Goal: Task Accomplishment & Management: Manage account settings

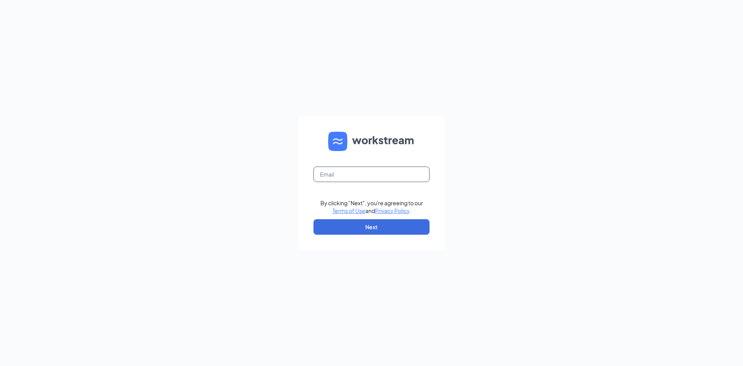
click at [345, 178] on input "text" at bounding box center [371, 173] width 116 height 15
type input "[EMAIL_ADDRESS][DEMOGRAPHIC_DATA][DOMAIN_NAME]"
click at [355, 229] on button "Next" at bounding box center [371, 226] width 116 height 15
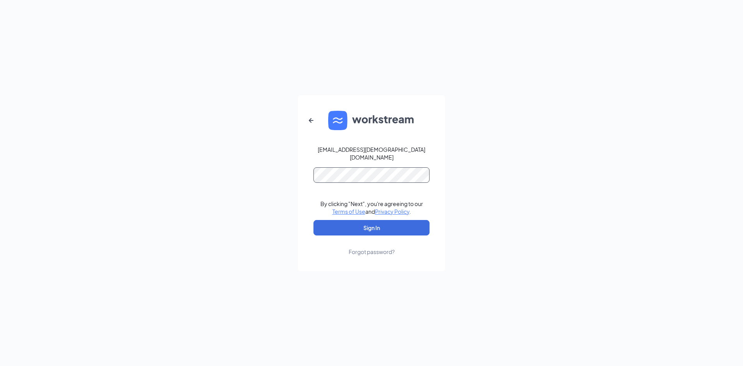
click at [313, 220] on button "Sign In" at bounding box center [371, 227] width 116 height 15
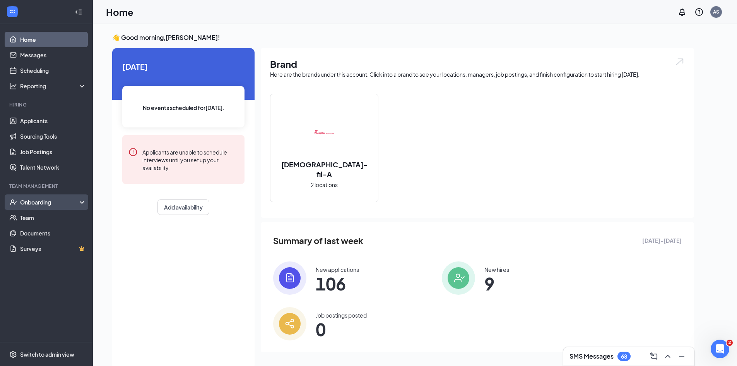
click at [25, 202] on div "Onboarding" at bounding box center [50, 202] width 60 height 8
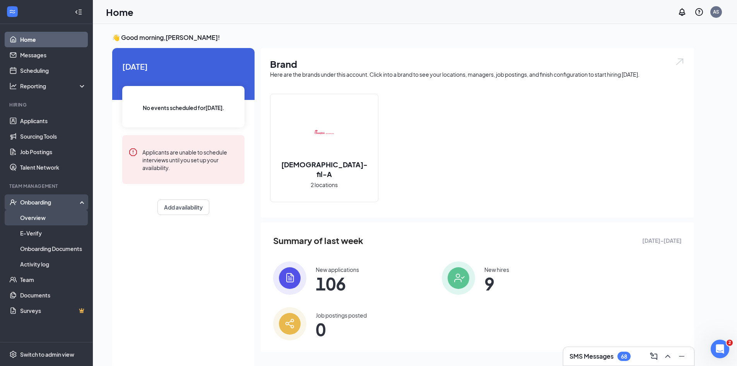
click at [26, 214] on link "Overview" at bounding box center [53, 217] width 66 height 15
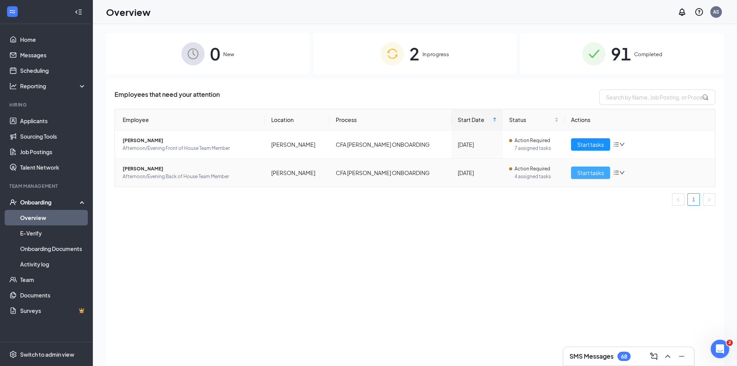
click at [583, 173] on span "Start tasks" at bounding box center [590, 172] width 27 height 9
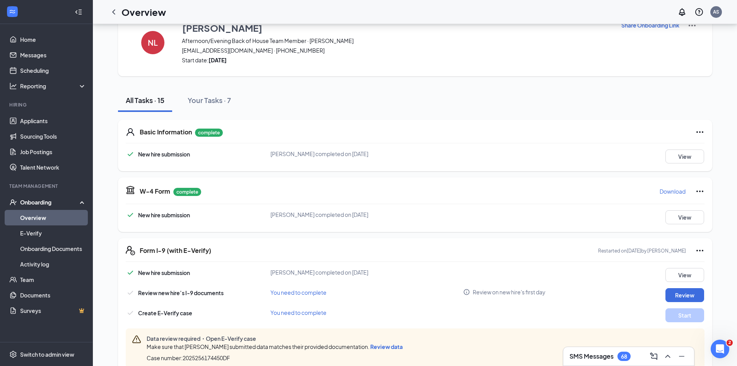
scroll to position [39, 0]
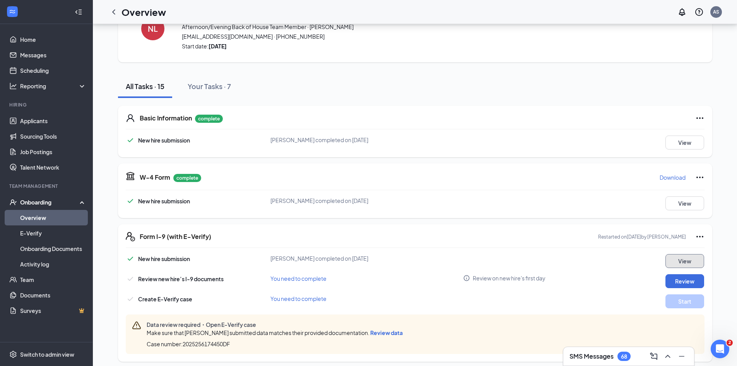
click at [688, 264] on button "View" at bounding box center [685, 261] width 39 height 14
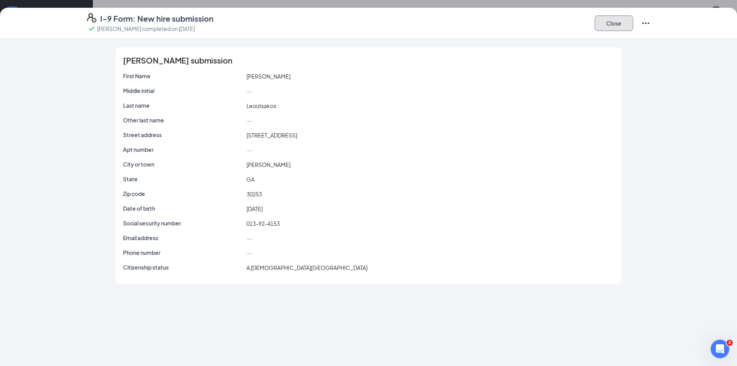
click at [613, 20] on button "Close" at bounding box center [614, 22] width 39 height 15
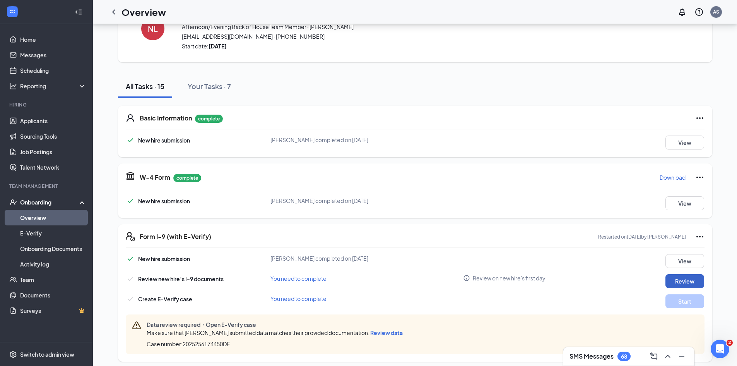
click at [674, 284] on button "Review" at bounding box center [685, 281] width 39 height 14
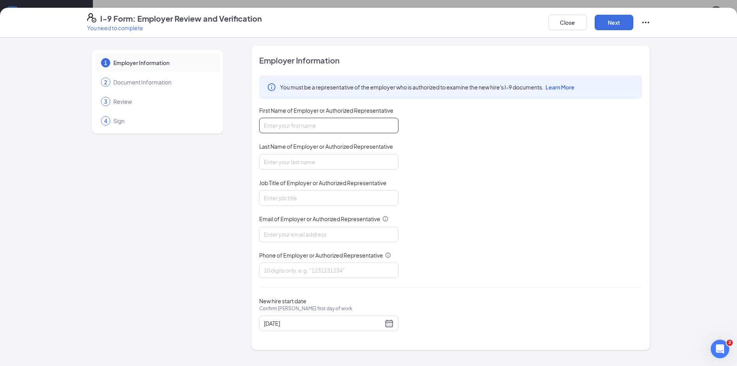
click at [336, 123] on input "First Name of Employer or Authorized Representative" at bounding box center [328, 125] width 139 height 15
type input "[PERSON_NAME]"
type input "Executive Assistant"
click at [299, 232] on input "Email of Employer or Authorized Representative" at bounding box center [328, 233] width 139 height 15
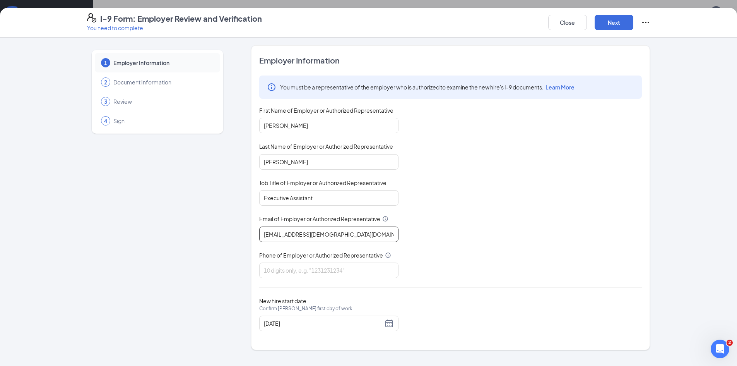
type input "[EMAIL_ADDRESS][DEMOGRAPHIC_DATA][DOMAIN_NAME]"
type input "7709540451"
click at [612, 24] on button "Next" at bounding box center [614, 22] width 39 height 15
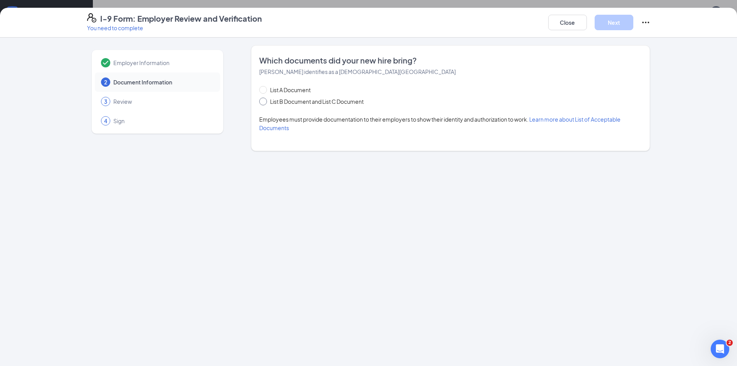
click at [264, 100] on input "List B Document and List C Document" at bounding box center [261, 100] width 5 height 5
radio input "true"
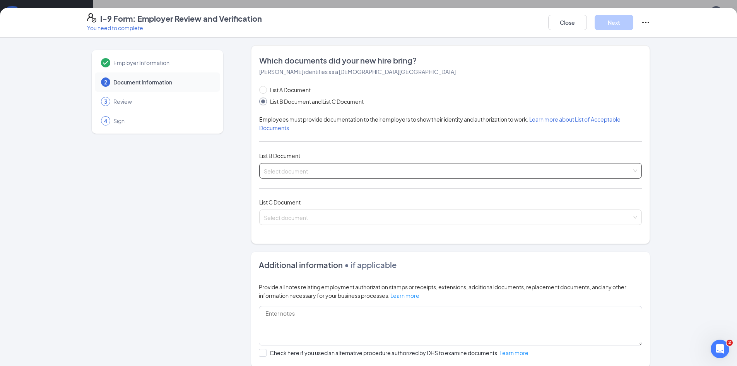
click at [314, 175] on input "search" at bounding box center [448, 169] width 368 height 12
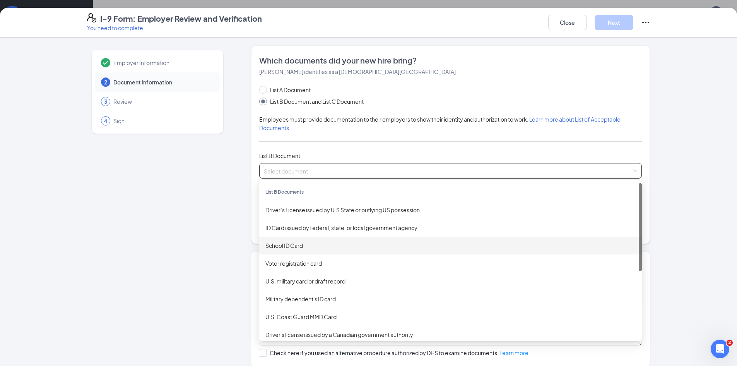
click at [299, 247] on div "School ID Card" at bounding box center [450, 245] width 370 height 9
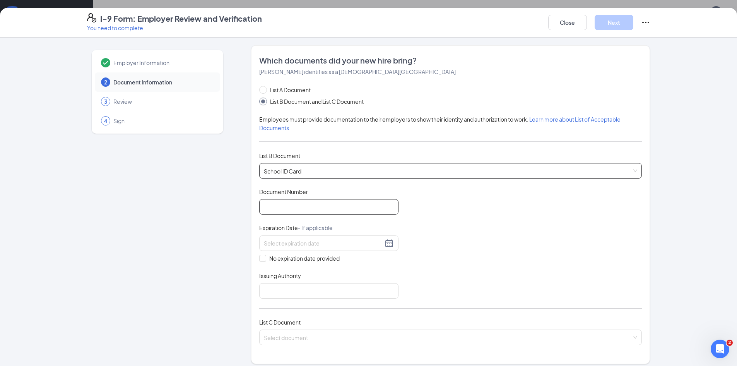
click at [300, 200] on input "Document Number" at bounding box center [328, 206] width 139 height 15
click at [266, 259] on span "No expiration date provided" at bounding box center [304, 258] width 77 height 9
click at [264, 259] on input "No expiration date provided" at bounding box center [261, 257] width 5 height 5
checkbox input "true"
click at [272, 296] on input "Issuing Authority" at bounding box center [328, 291] width 139 height 15
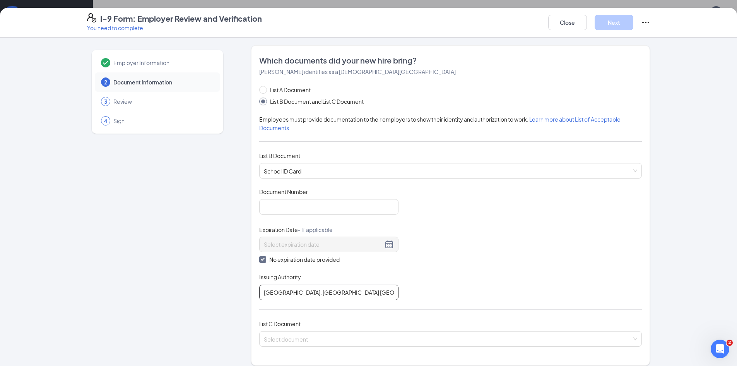
scroll to position [116, 0]
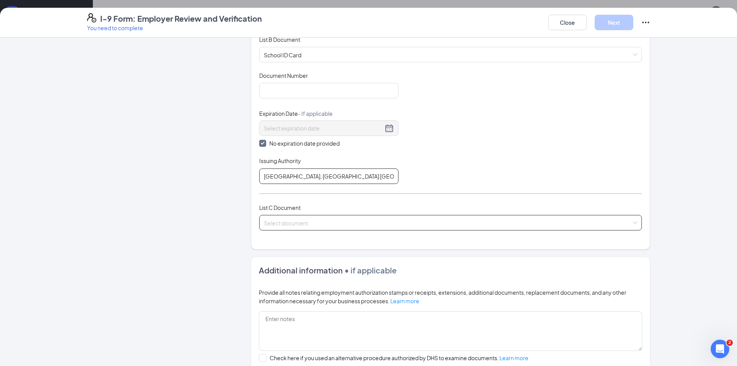
type input "[GEOGRAPHIC_DATA], [GEOGRAPHIC_DATA] [GEOGRAPHIC_DATA]"
click at [298, 217] on input "search" at bounding box center [448, 221] width 368 height 12
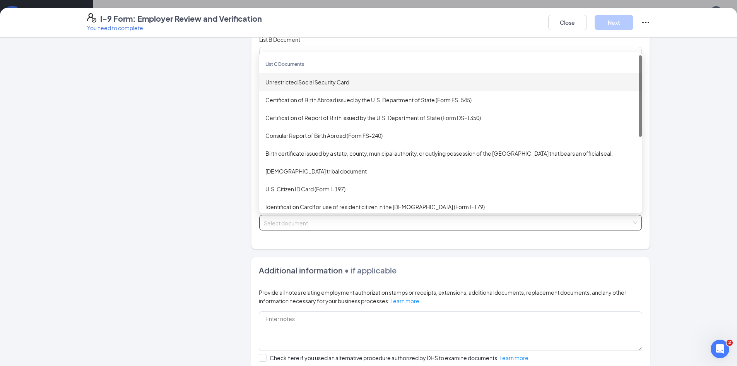
click at [298, 80] on div "Unrestricted Social Security Card" at bounding box center [450, 82] width 370 height 9
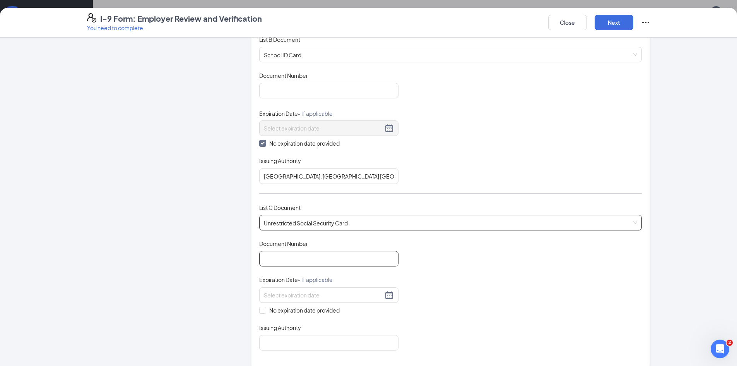
click at [299, 254] on input "Document Number" at bounding box center [328, 258] width 139 height 15
type input "013924153"
click at [262, 307] on input "No expiration date provided" at bounding box center [261, 308] width 5 height 5
checkbox input "true"
click at [280, 344] on input "Issuing Authority" at bounding box center [328, 343] width 139 height 15
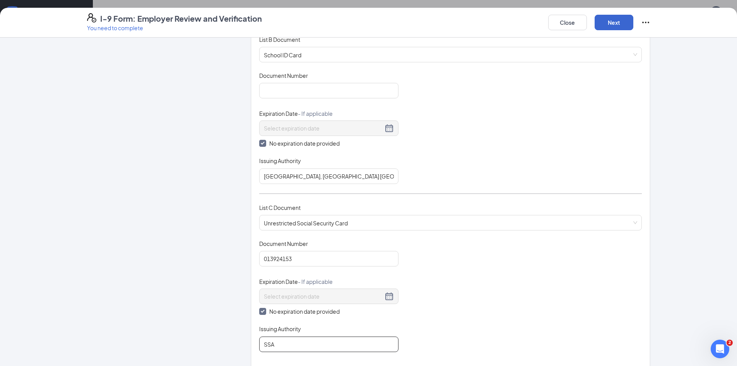
type input "SSA"
click at [620, 23] on button "Next" at bounding box center [614, 22] width 39 height 15
click at [326, 88] on input "Document Number" at bounding box center [328, 90] width 139 height 15
type input "na"
click at [607, 26] on button "Next" at bounding box center [614, 22] width 39 height 15
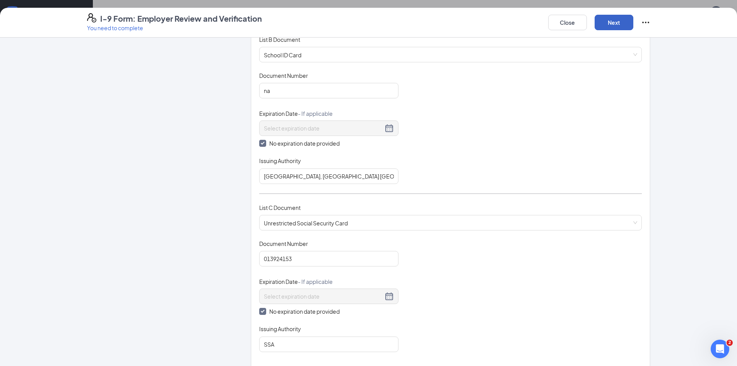
scroll to position [66, 0]
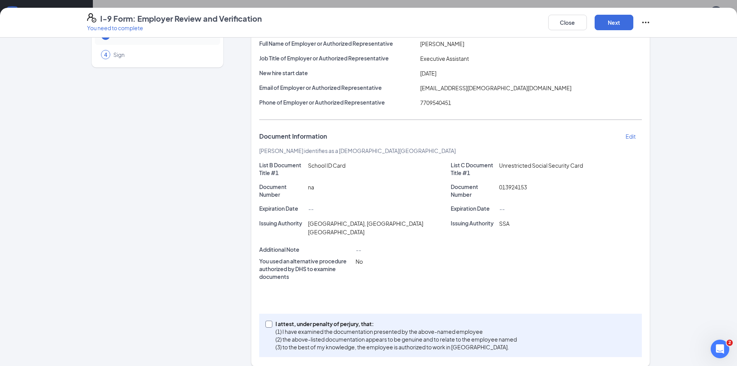
click at [268, 320] on span at bounding box center [268, 323] width 7 height 7
click at [268, 320] on input "I attest, under penalty of [PERSON_NAME], that: (1) I have examined the documen…" at bounding box center [267, 322] width 5 height 5
checkbox input "true"
click at [614, 25] on button "Next" at bounding box center [614, 22] width 39 height 15
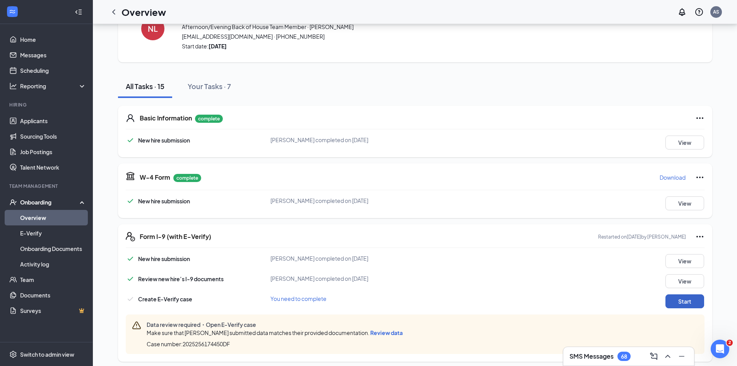
click at [688, 304] on button "Start" at bounding box center [685, 301] width 39 height 14
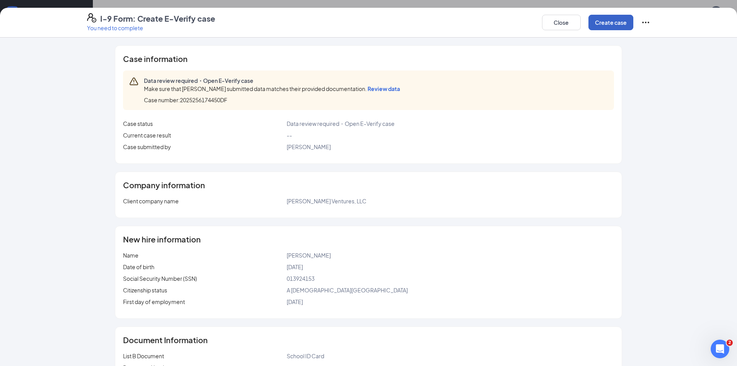
click at [602, 21] on button "Create case" at bounding box center [611, 22] width 45 height 15
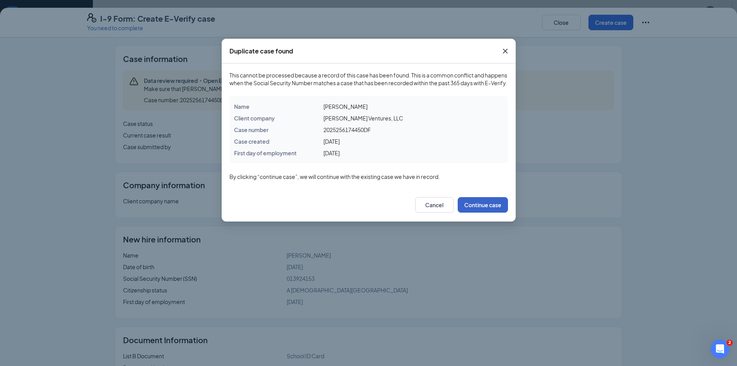
click at [493, 212] on button "Continue case" at bounding box center [483, 204] width 50 height 15
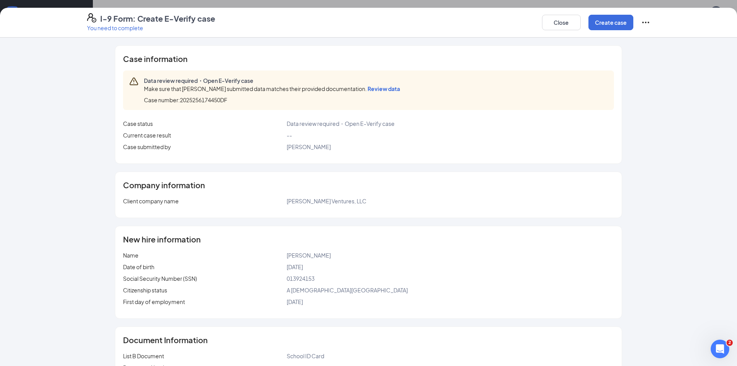
click at [394, 85] on span "Review data" at bounding box center [384, 88] width 33 height 7
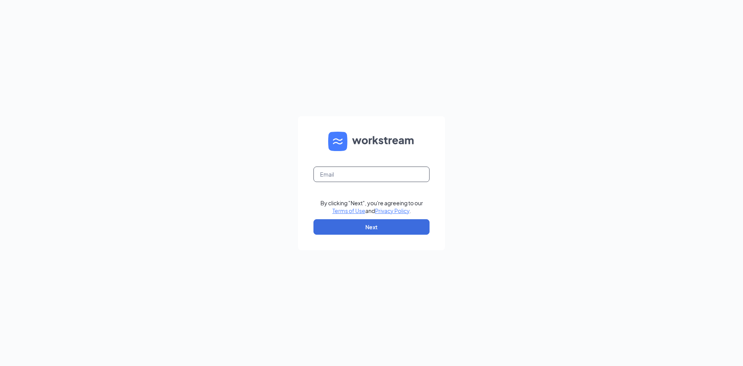
click at [349, 178] on input "text" at bounding box center [371, 173] width 116 height 15
click at [345, 177] on input "text" at bounding box center [371, 173] width 116 height 15
type input "[EMAIL_ADDRESS][DEMOGRAPHIC_DATA][DOMAIN_NAME]"
click at [344, 226] on button "Next" at bounding box center [371, 226] width 116 height 15
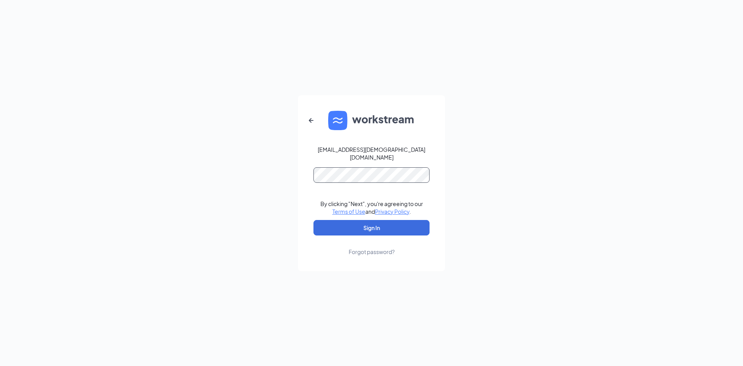
click at [313, 220] on button "Sign In" at bounding box center [371, 227] width 116 height 15
click at [74, 258] on div "[EMAIL_ADDRESS][DEMOGRAPHIC_DATA][DOMAIN_NAME] By clicking "Next", you're agree…" at bounding box center [371, 183] width 743 height 366
click at [553, 238] on div "[EMAIL_ADDRESS][DEMOGRAPHIC_DATA][DOMAIN_NAME] By clicking "Next", you're agree…" at bounding box center [371, 183] width 743 height 366
click at [313, 220] on button "Sign In" at bounding box center [371, 227] width 116 height 15
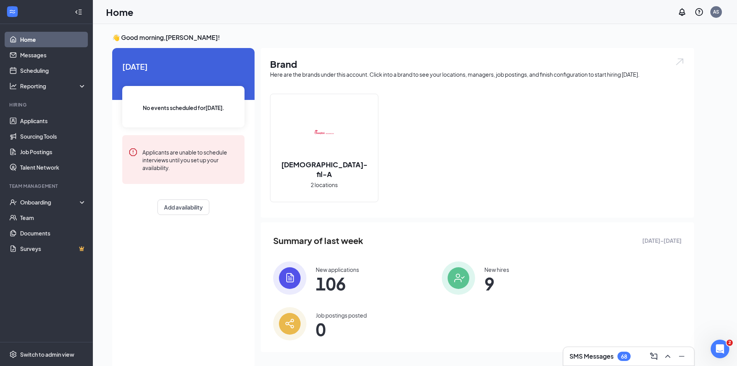
click at [606, 354] on h3 "SMS Messages" at bounding box center [592, 356] width 44 height 9
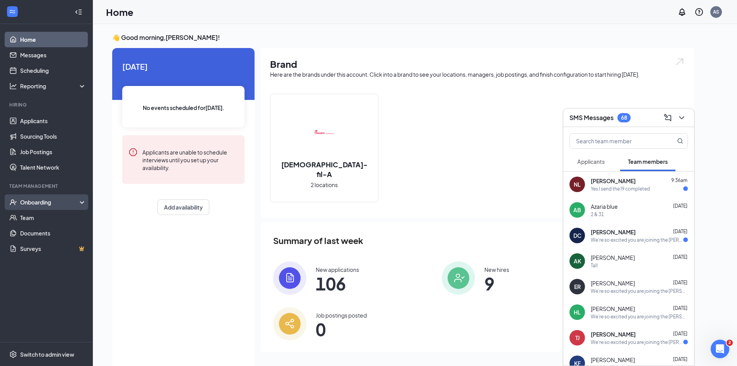
click at [34, 202] on div "Onboarding" at bounding box center [50, 202] width 60 height 8
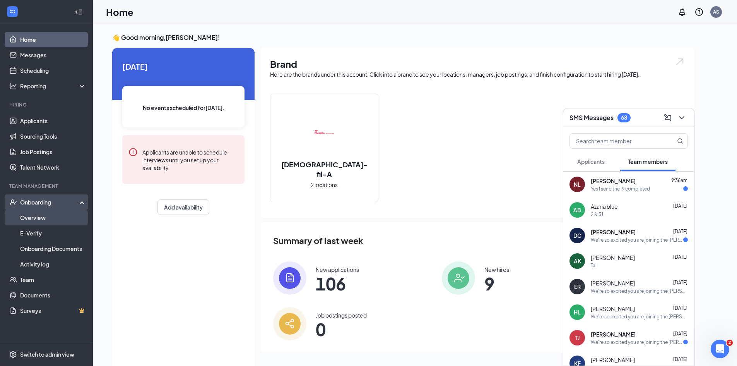
click at [32, 219] on link "Overview" at bounding box center [53, 217] width 66 height 15
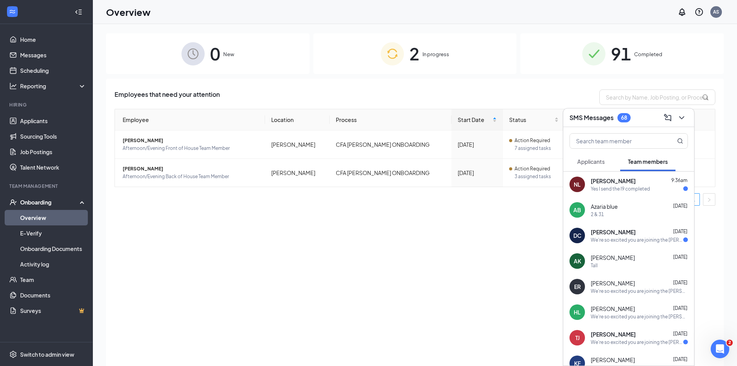
click at [354, 241] on div "Employees that need your attention Employee Location Process Start Date Status …" at bounding box center [415, 232] width 618 height 306
click at [683, 118] on icon "ChevronDown" at bounding box center [681, 117] width 9 height 9
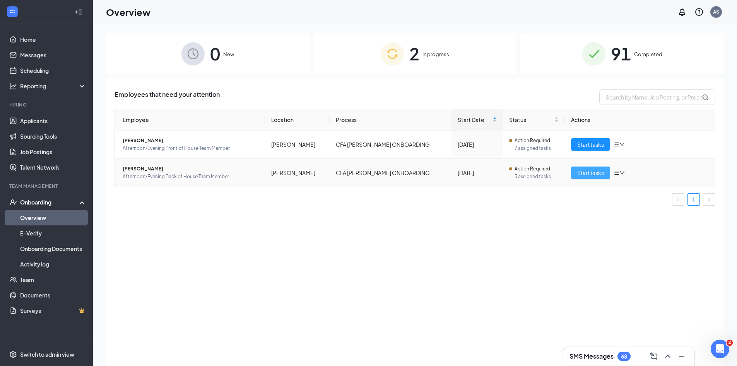
click at [587, 171] on span "Start tasks" at bounding box center [590, 172] width 27 height 9
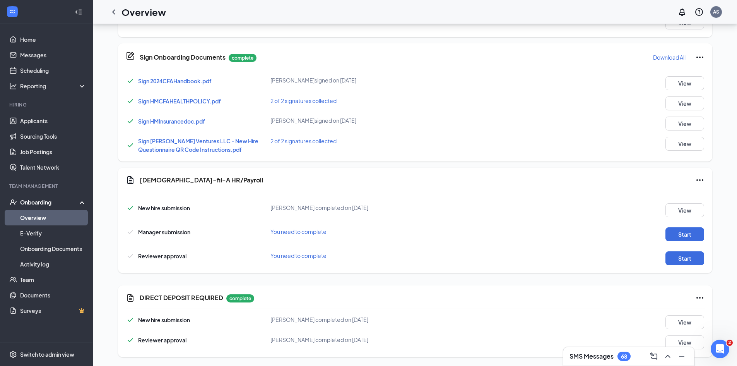
scroll to position [427, 0]
click at [695, 213] on button "View" at bounding box center [685, 210] width 39 height 14
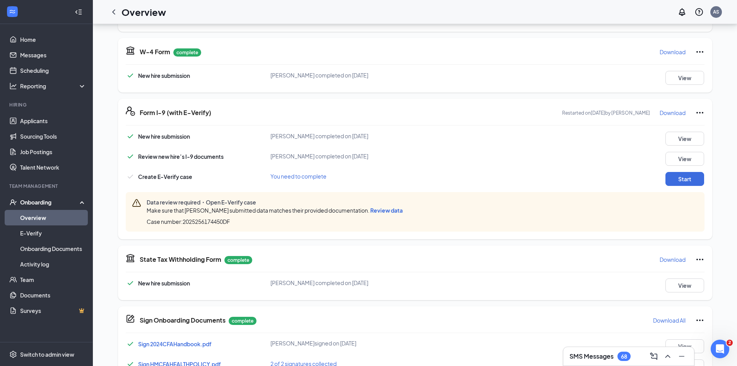
scroll to position [156, 0]
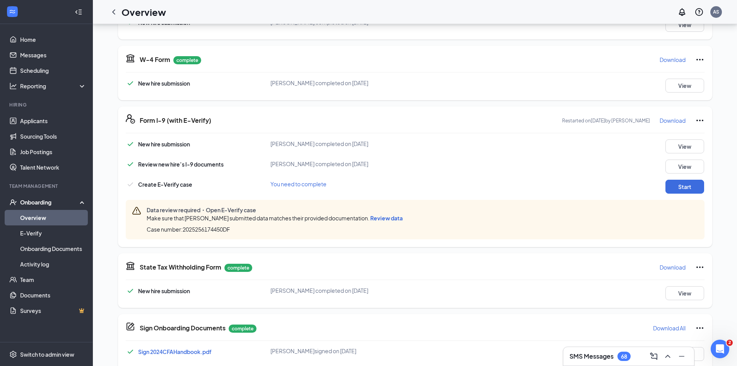
click at [614, 363] on div "SMS Messages 68" at bounding box center [628, 356] width 131 height 19
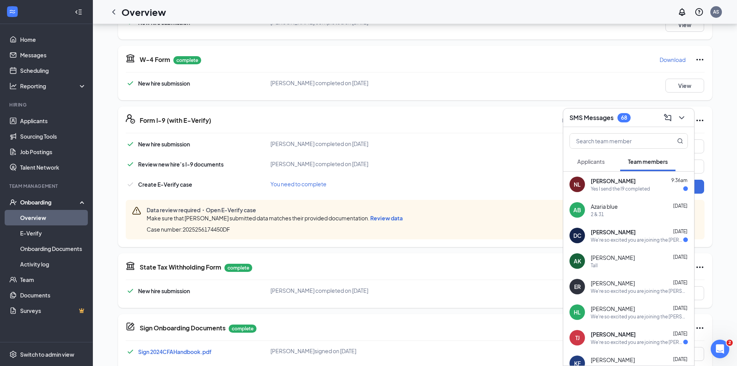
click at [610, 180] on span "[PERSON_NAME]" at bounding box center [613, 181] width 45 height 8
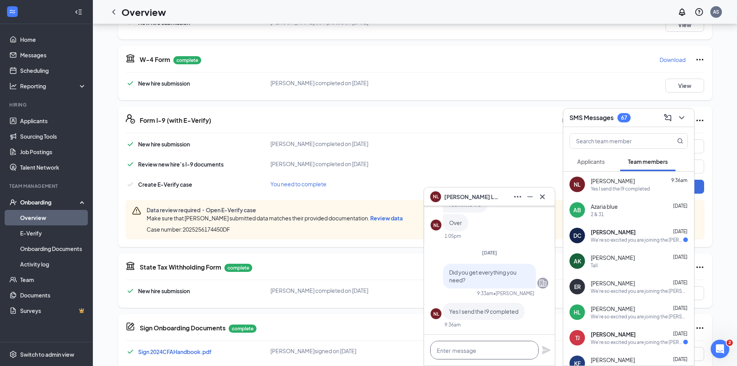
click at [477, 351] on textarea at bounding box center [484, 349] width 108 height 19
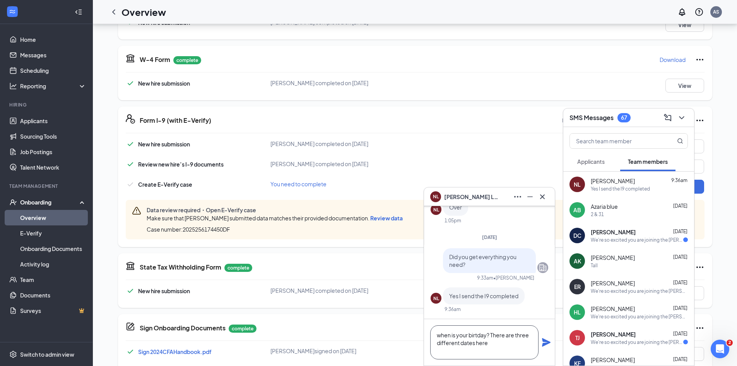
type textarea "when is your birtday? There are three different dates here"
click at [544, 341] on icon "Plane" at bounding box center [546, 342] width 9 height 9
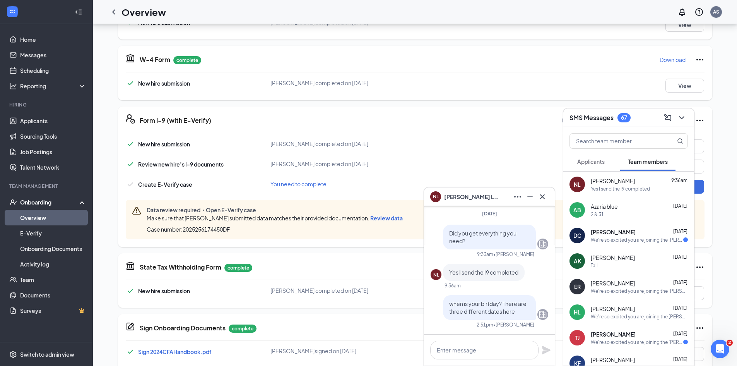
scroll to position [0, 0]
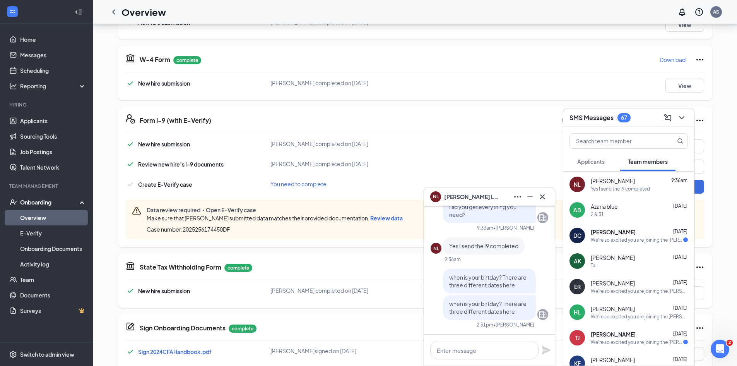
click at [400, 121] on div "Form I-9 (with E-Verify) Restarted on Sep 15, 2025 by Amanda Schofield Download" at bounding box center [422, 120] width 565 height 12
click at [435, 114] on div "Form I-9 (with E-Verify) Restarted on Sep 15, 2025 by Amanda Schofield Download…" at bounding box center [415, 176] width 594 height 140
click at [681, 116] on icon "ChevronDown" at bounding box center [681, 117] width 9 height 9
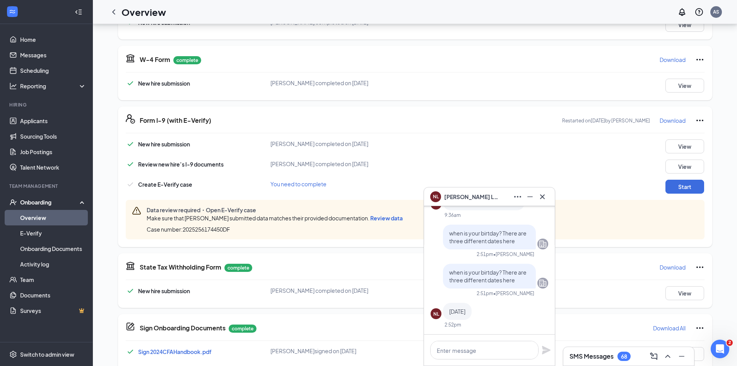
click at [477, 117] on div "Form I-9 (with E-Verify) Restarted on Sep 15, 2025 by Amanda Schofield Download" at bounding box center [422, 120] width 565 height 12
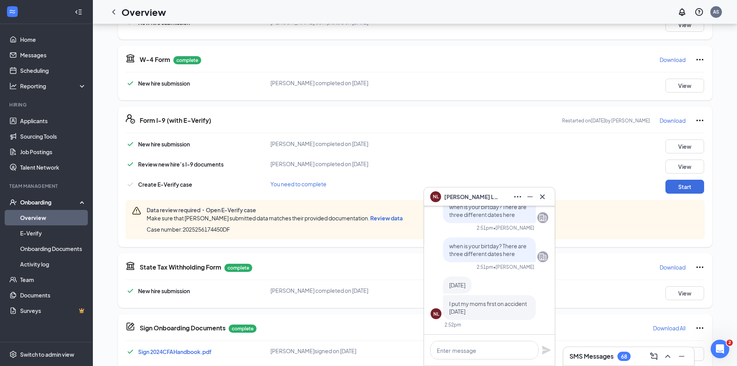
click at [540, 204] on div "NL Noah Leoutsakos" at bounding box center [489, 196] width 131 height 19
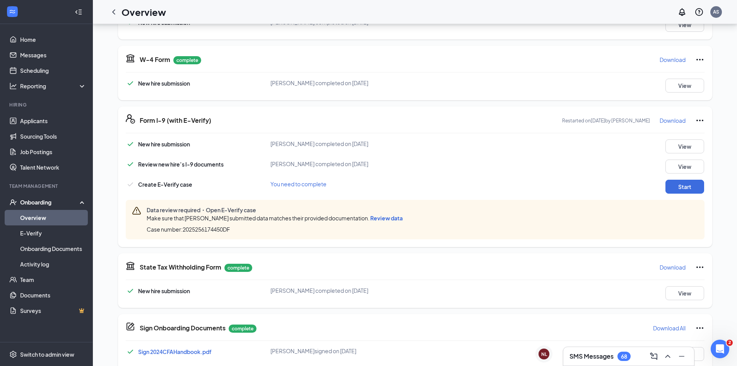
click at [400, 220] on span "Review data" at bounding box center [386, 217] width 33 height 7
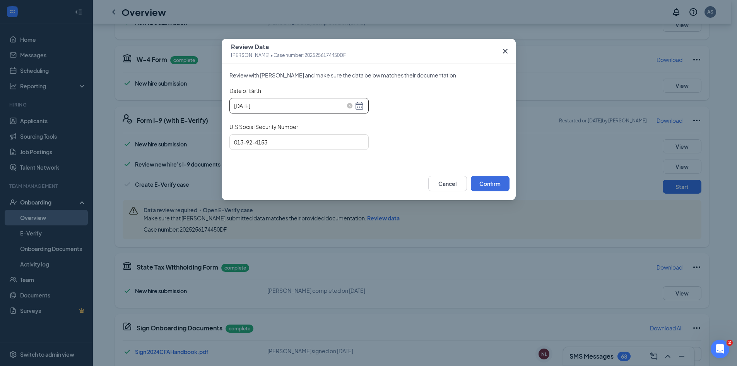
click at [359, 104] on div "[DATE]" at bounding box center [299, 105] width 130 height 9
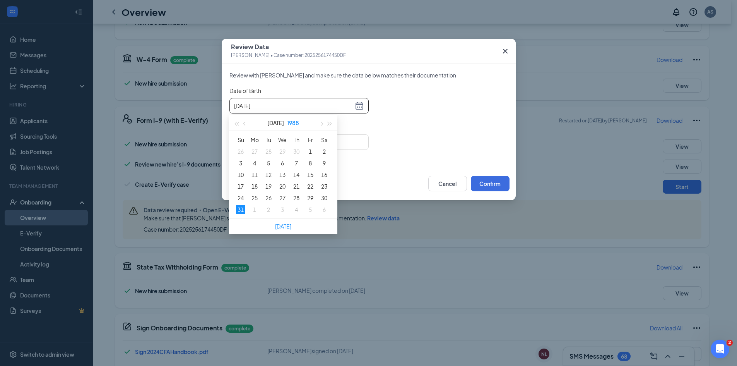
click at [289, 123] on button "1988" at bounding box center [293, 122] width 12 height 15
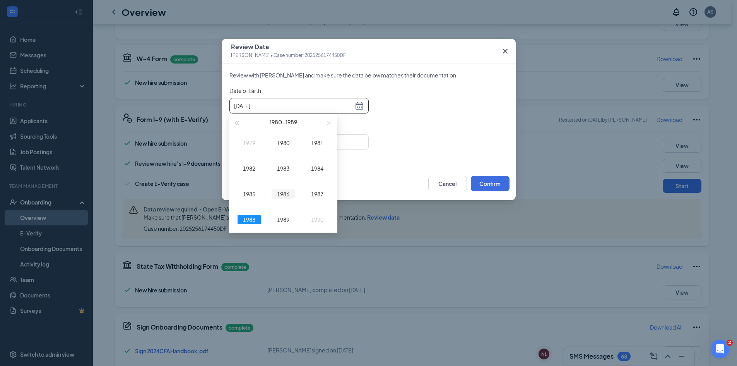
scroll to position [156, 0]
drag, startPoint x: 293, startPoint y: 106, endPoint x: 171, endPoint y: 110, distance: 122.3
click at [171, 110] on div "Review Data Noah Leoutsakos • Case number: 2025256174450DF Review with Noah Leo…" at bounding box center [368, 183] width 737 height 366
click at [386, 145] on div "Date of Birth 1988-07-31 U.S Social Security Number 013-92-4153" at bounding box center [368, 123] width 279 height 72
drag, startPoint x: 274, startPoint y: 106, endPoint x: 224, endPoint y: 112, distance: 49.9
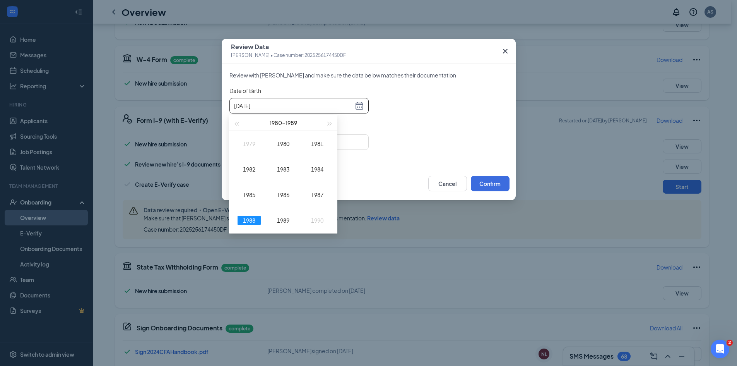
click at [224, 112] on div "Review with Noah Leoutsakos and make sure the data below matches their document…" at bounding box center [369, 114] width 294 height 103
click at [279, 106] on input "07/09/2008" at bounding box center [293, 105] width 119 height 9
click at [361, 106] on div "07/09/2008" at bounding box center [299, 105] width 130 height 9
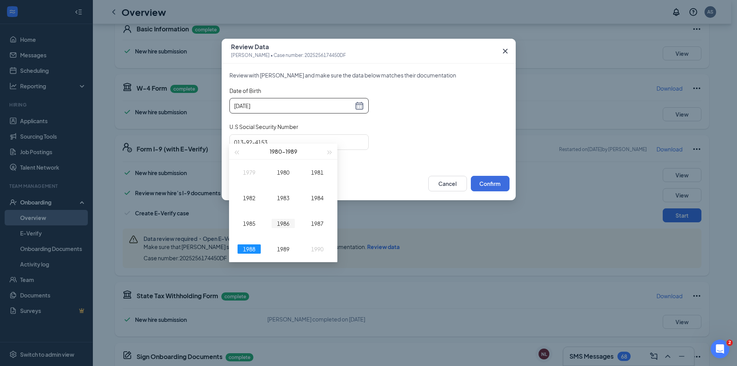
scroll to position [118, 0]
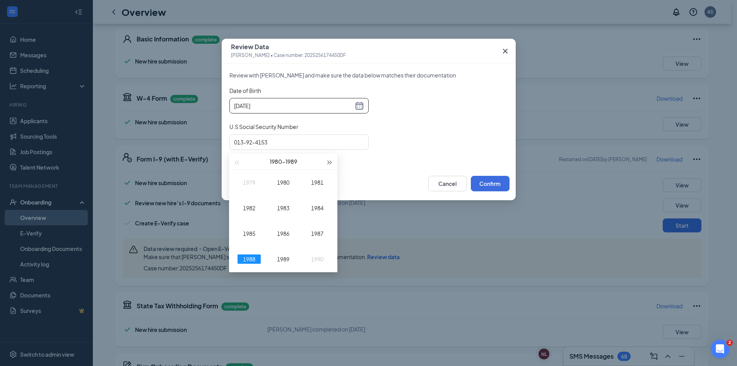
click at [329, 164] on button "button" at bounding box center [330, 161] width 9 height 15
click at [246, 258] on div "2008" at bounding box center [249, 258] width 23 height 9
click at [247, 233] on div "Jul" at bounding box center [249, 233] width 23 height 9
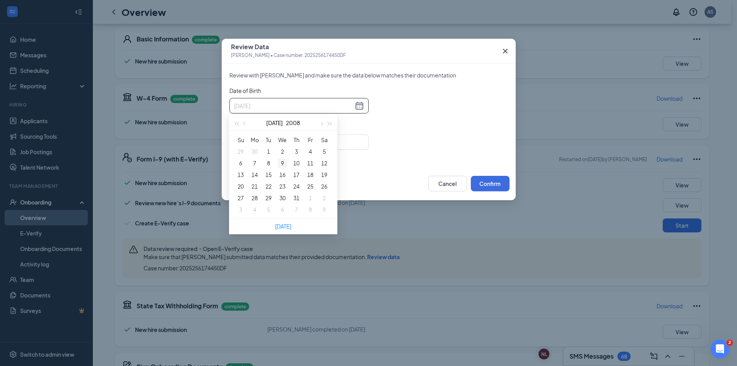
type input "2008-07-09"
click at [284, 160] on div "9" at bounding box center [282, 162] width 9 height 9
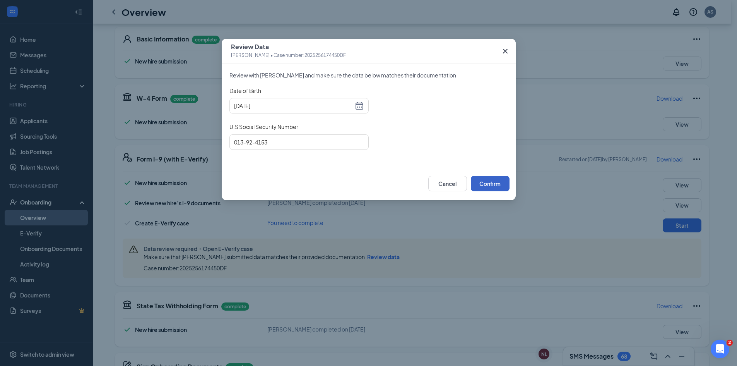
click at [485, 180] on button "Confirm" at bounding box center [490, 183] width 39 height 15
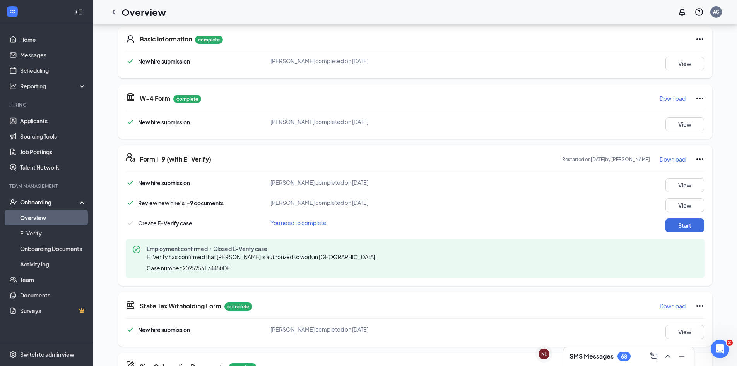
click at [272, 252] on span "Employment confirmed・Closed E-Verify case" at bounding box center [263, 249] width 233 height 8
click at [694, 225] on button "Start" at bounding box center [685, 225] width 39 height 14
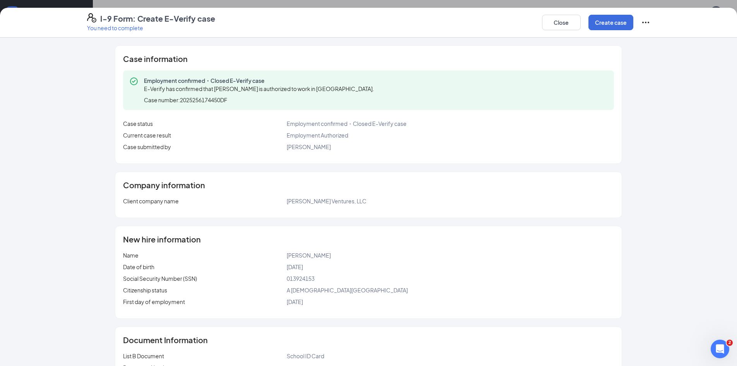
click at [648, 19] on icon "Ellipses" at bounding box center [645, 22] width 9 height 9
click at [669, 44] on button "Mark as complete" at bounding box center [674, 38] width 58 height 12
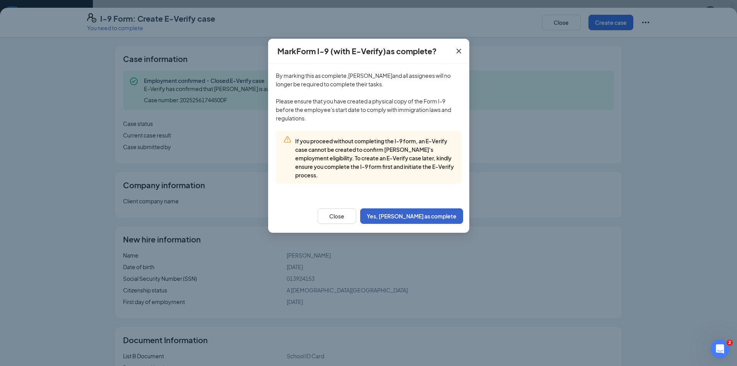
click at [420, 215] on button "Yes, mark as complete" at bounding box center [411, 215] width 103 height 15
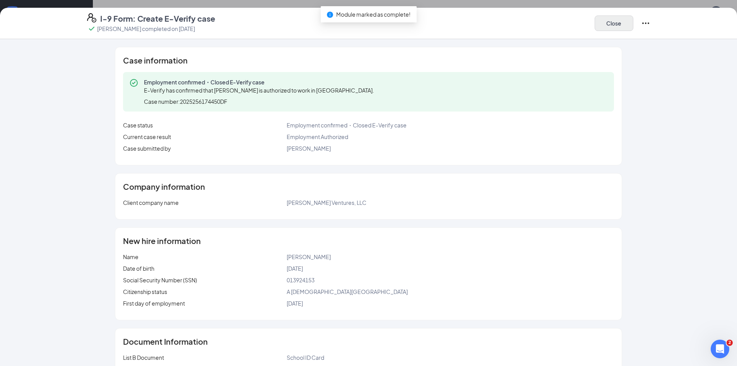
click at [613, 17] on div "Close" at bounding box center [623, 23] width 56 height 20
click at [610, 22] on button "Close" at bounding box center [614, 22] width 39 height 15
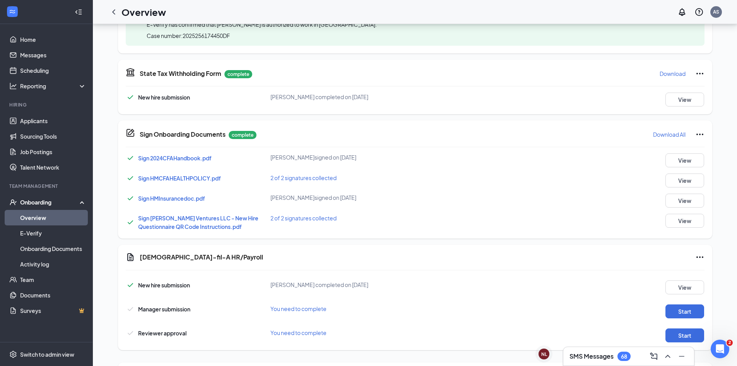
scroll to position [427, 0]
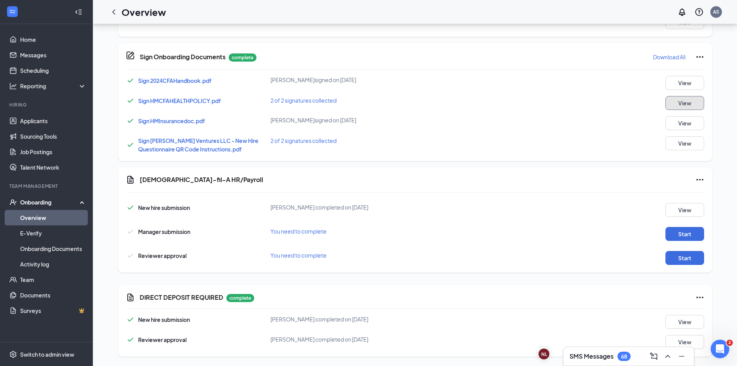
click at [683, 101] on button "View" at bounding box center [685, 103] width 39 height 14
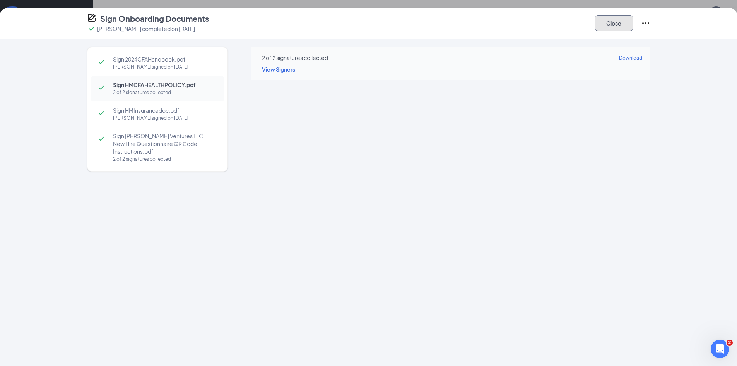
click at [610, 26] on button "Close" at bounding box center [614, 22] width 39 height 15
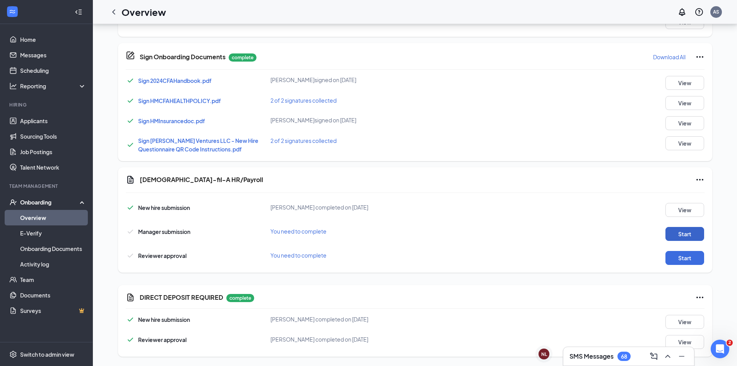
click at [685, 231] on button "Start" at bounding box center [685, 234] width 39 height 14
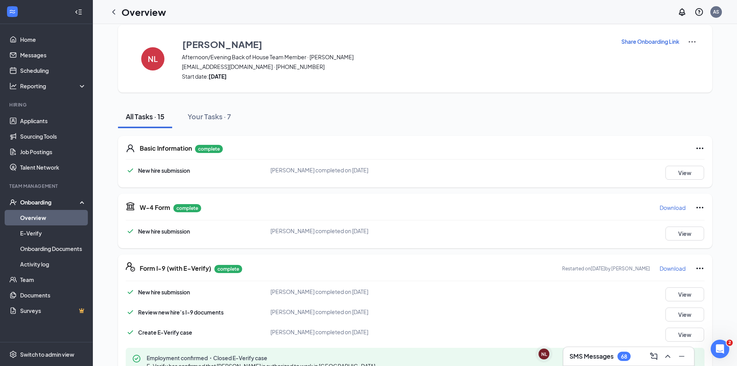
scroll to position [0, 0]
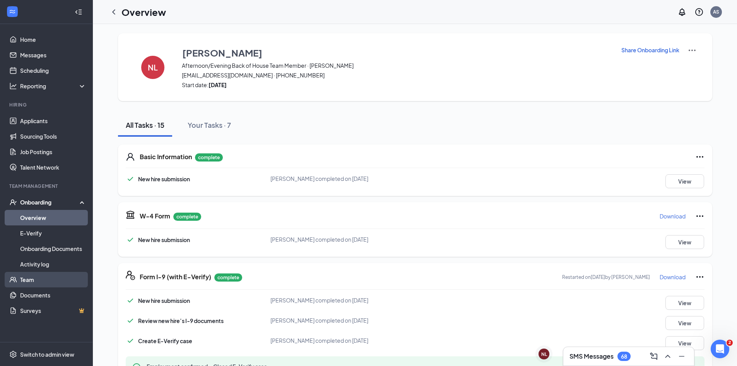
click at [24, 281] on link "Team" at bounding box center [53, 279] width 66 height 15
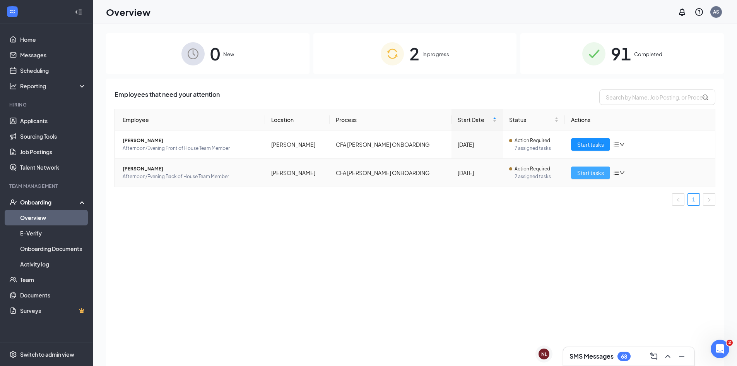
click at [594, 176] on span "Start tasks" at bounding box center [590, 172] width 27 height 9
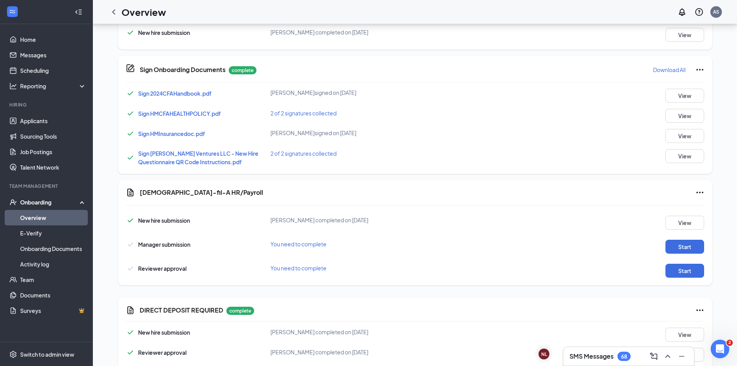
scroll to position [426, 0]
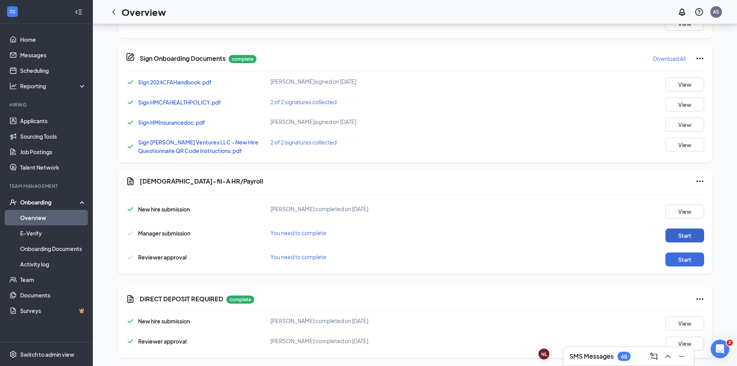
click at [690, 238] on button "Start" at bounding box center [685, 235] width 39 height 14
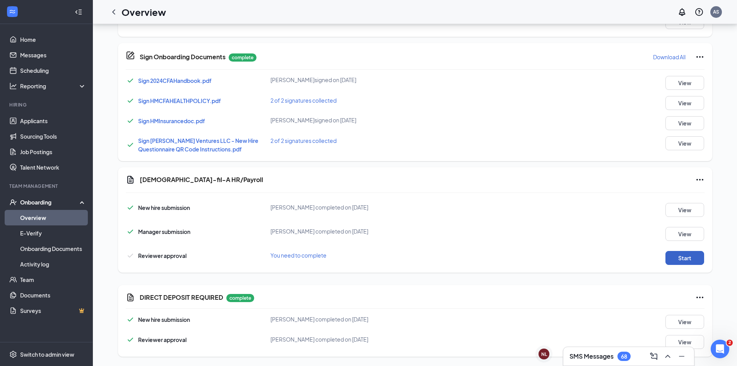
click at [686, 255] on button "Start" at bounding box center [685, 258] width 39 height 14
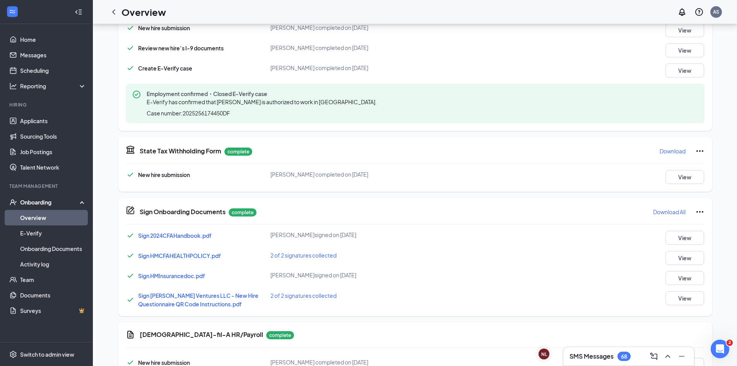
scroll to position [118, 0]
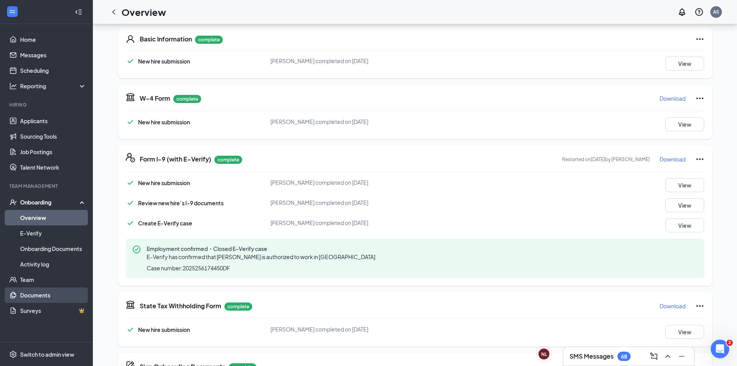
click at [21, 298] on link "Documents" at bounding box center [53, 294] width 66 height 15
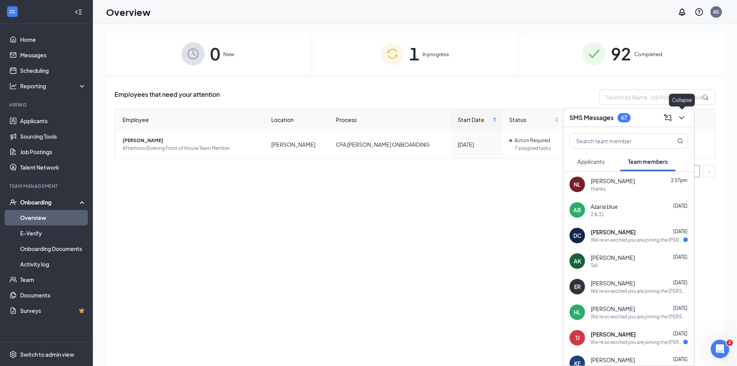
click at [682, 118] on icon "ChevronDown" at bounding box center [681, 117] width 5 height 3
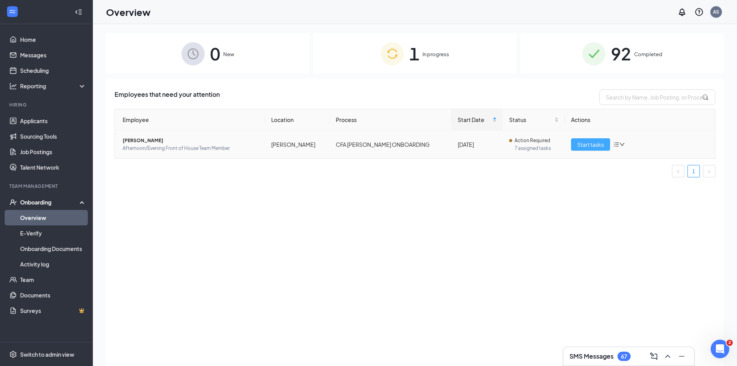
click at [590, 146] on span "Start tasks" at bounding box center [590, 144] width 27 height 9
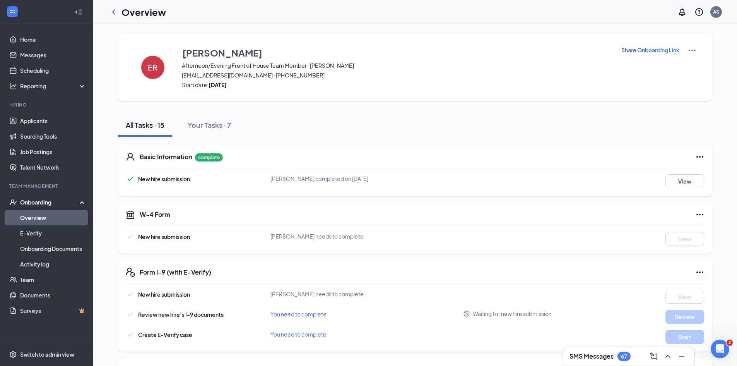
click at [636, 48] on p "Share Onboarding Link" at bounding box center [650, 50] width 58 height 8
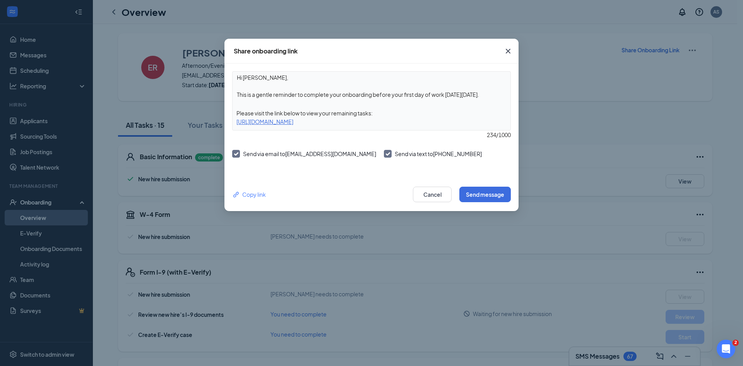
drag, startPoint x: 377, startPoint y: 94, endPoint x: 637, endPoint y: 118, distance: 261.1
click at [637, 118] on div "Share onboarding link Hi Evynn, This is a gentle reminder to complete your onbo…" at bounding box center [371, 183] width 743 height 366
type textarea "Hi Evynn, This is a gentle reminder to complete your onboarding ASAP"
click at [488, 189] on button "Send message" at bounding box center [484, 194] width 51 height 15
